Goal: Complete application form

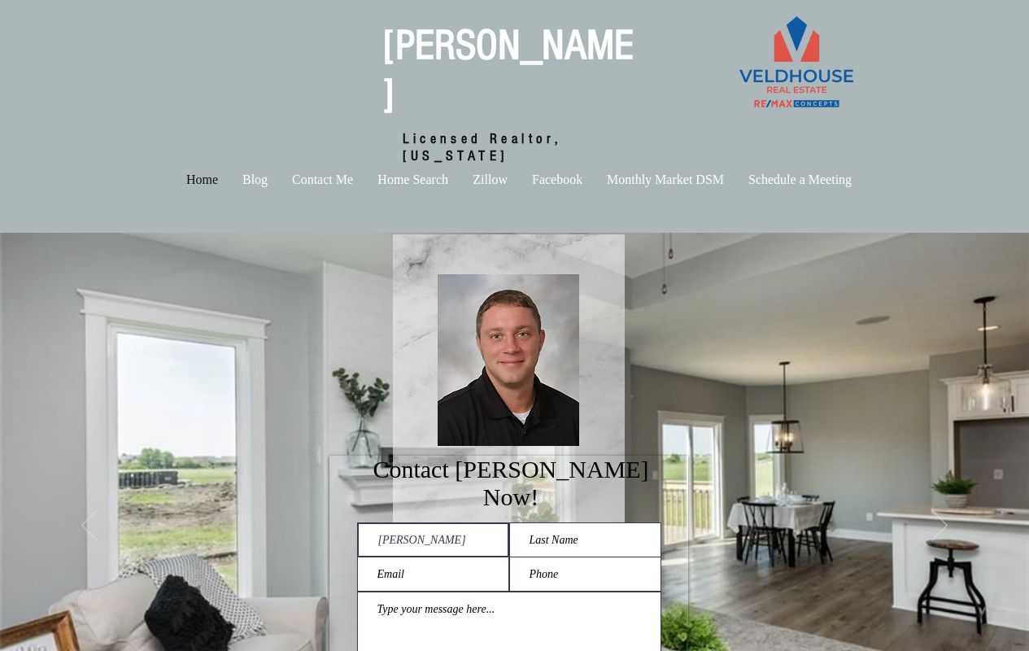
type input "[PERSON_NAME]"
type input "contact@housingsecrets.net"
type input "John"
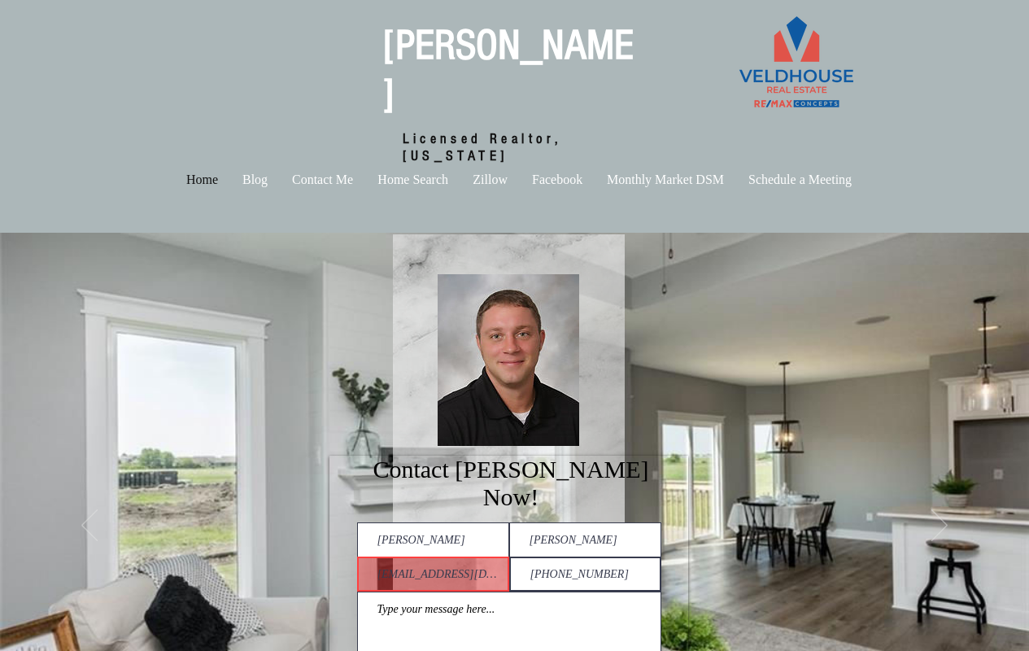
scroll to position [0, 0]
type input "(919) 894-2043"
type textarea "Hi there, Real estate investing isn’t just about buying properties—it’s about b…"
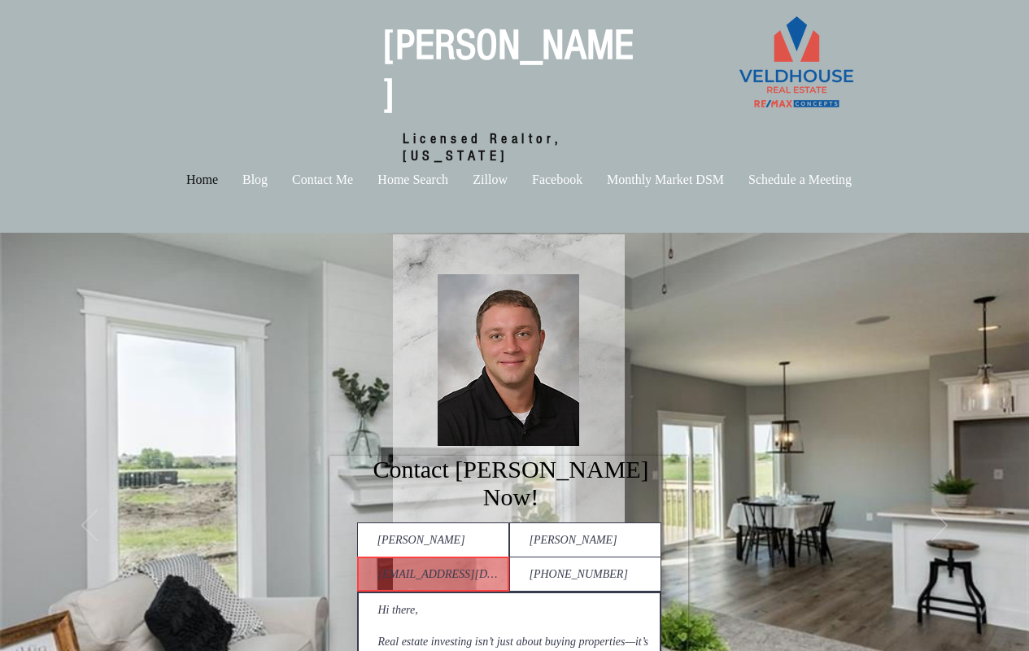
checkbox input "true"
